Goal: Navigation & Orientation: Find specific page/section

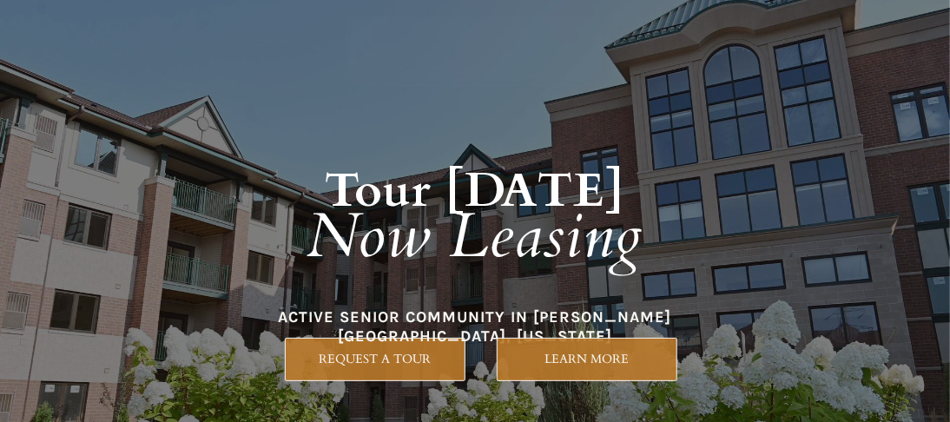
click at [405, 212] on em "Now Leasing" at bounding box center [476, 237] width 336 height 84
click at [467, 240] on em "Now Leasing" at bounding box center [476, 237] width 336 height 84
click at [500, 159] on strong "Tour [DATE]" at bounding box center [475, 191] width 301 height 64
click at [503, 202] on em "Now Leasing" at bounding box center [476, 237] width 336 height 84
click at [545, 264] on em "Now Leasing" at bounding box center [476, 237] width 336 height 84
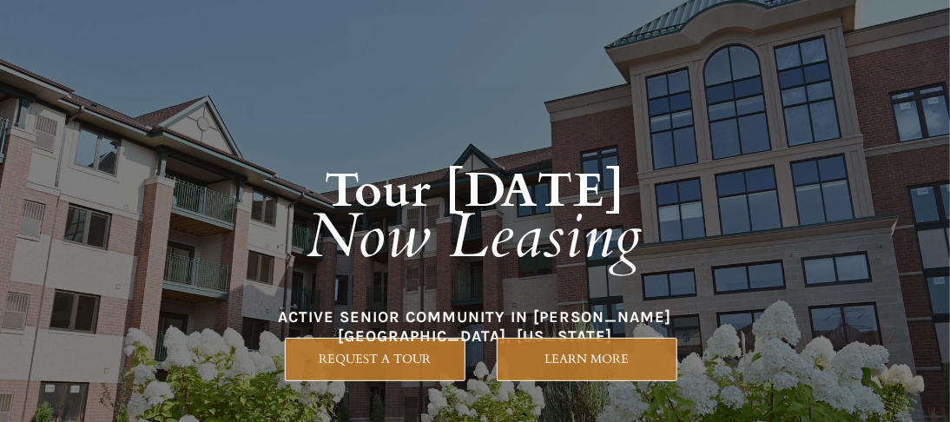
click at [549, 222] on em "Now Leasing" at bounding box center [476, 237] width 336 height 84
click at [499, 149] on h1 "Tour [DATE] Now Leasing" at bounding box center [475, 198] width 744 height 252
click at [486, 181] on strong "Tour [DATE]" at bounding box center [475, 191] width 301 height 64
click at [367, 219] on em "Now Leasing" at bounding box center [476, 237] width 336 height 84
click at [315, 291] on h1 "Tour [DATE] Now Leasing" at bounding box center [475, 198] width 744 height 252
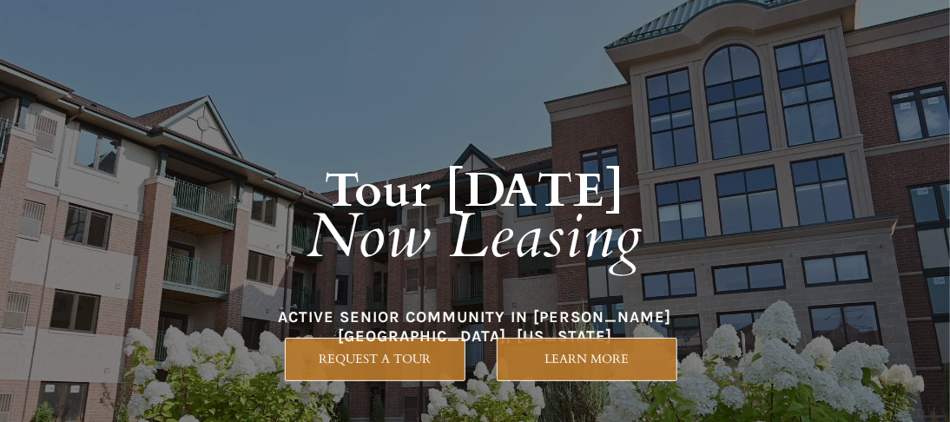
click at [611, 155] on h1 "Tour [DATE] Now Leasing" at bounding box center [475, 198] width 744 height 252
click at [370, 233] on em "Now Leasing" at bounding box center [476, 237] width 336 height 84
click at [542, 215] on em "Now Leasing" at bounding box center [476, 237] width 336 height 84
click at [533, 222] on em "Now Leasing" at bounding box center [476, 237] width 336 height 84
click at [372, 195] on em "Now Leasing" at bounding box center [476, 237] width 336 height 84
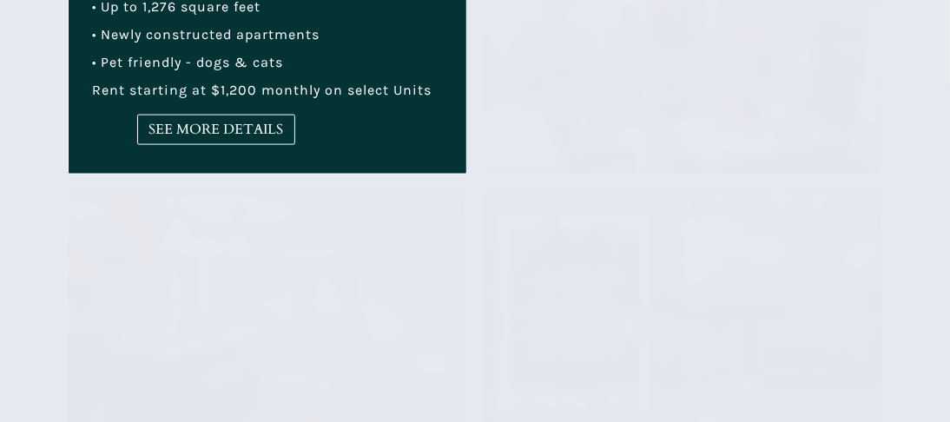
scroll to position [803, 0]
